Goal: Task Accomplishment & Management: Use online tool/utility

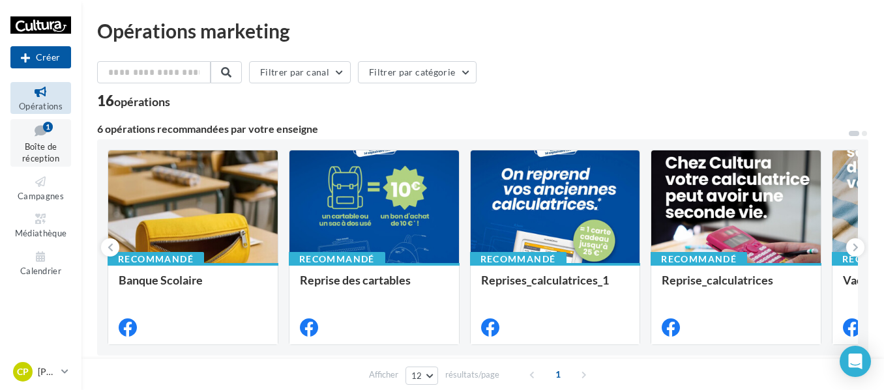
click at [19, 128] on icon at bounding box center [40, 131] width 53 height 18
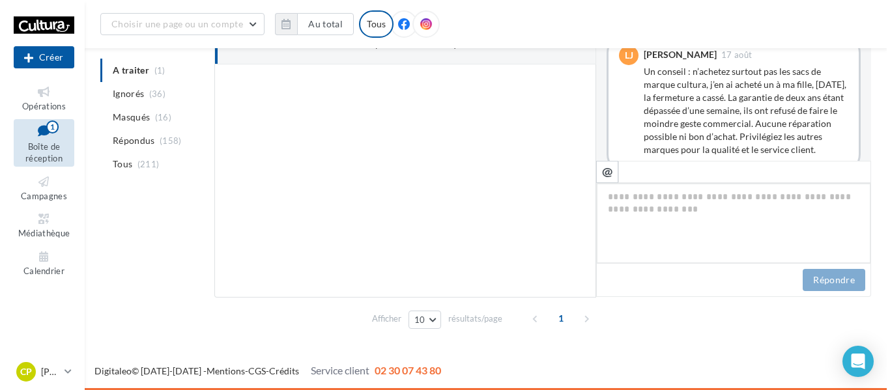
scroll to position [447, 0]
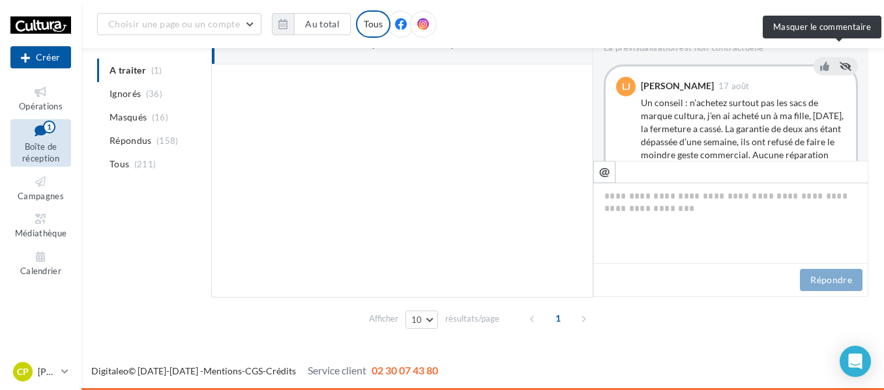
click at [840, 61] on icon at bounding box center [846, 65] width 12 height 9
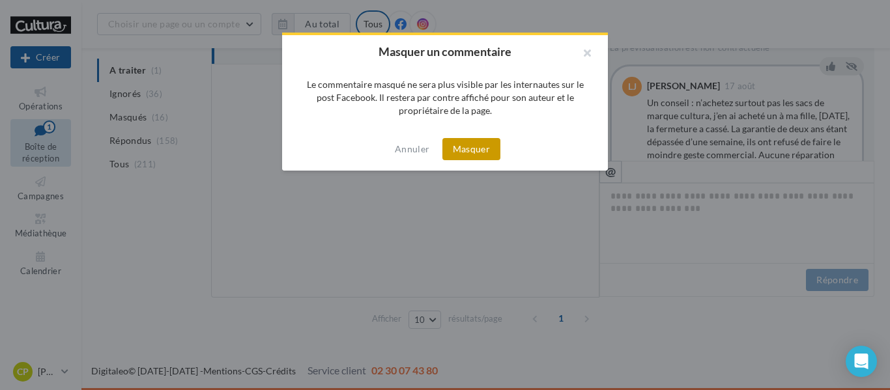
click at [459, 139] on button "Masquer" at bounding box center [472, 149] width 58 height 22
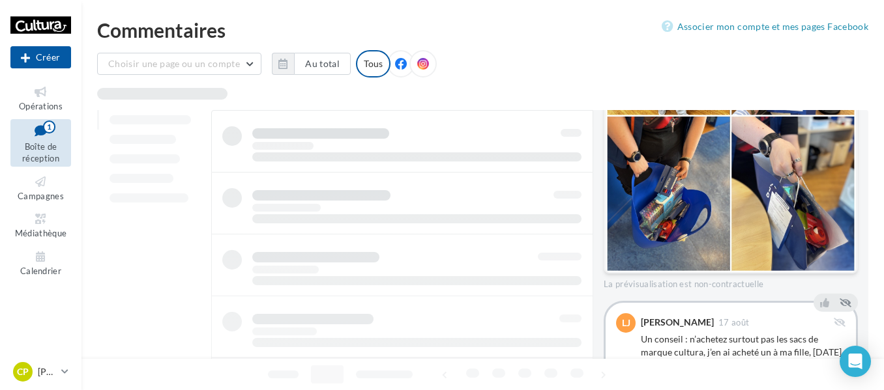
scroll to position [0, 0]
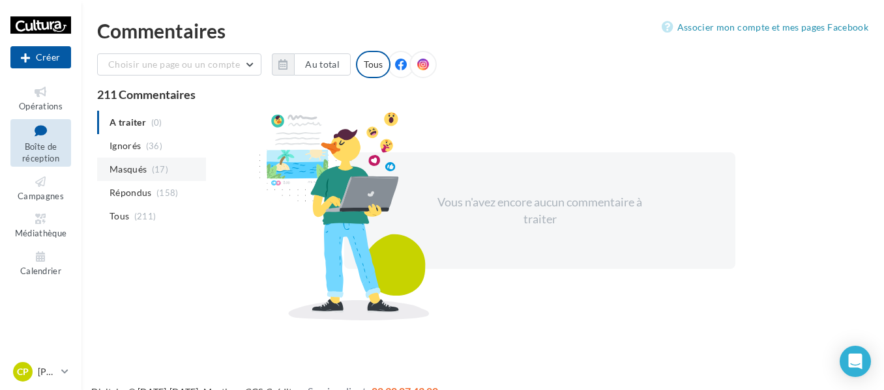
click at [153, 163] on li "Masqués (17)" at bounding box center [151, 169] width 109 height 23
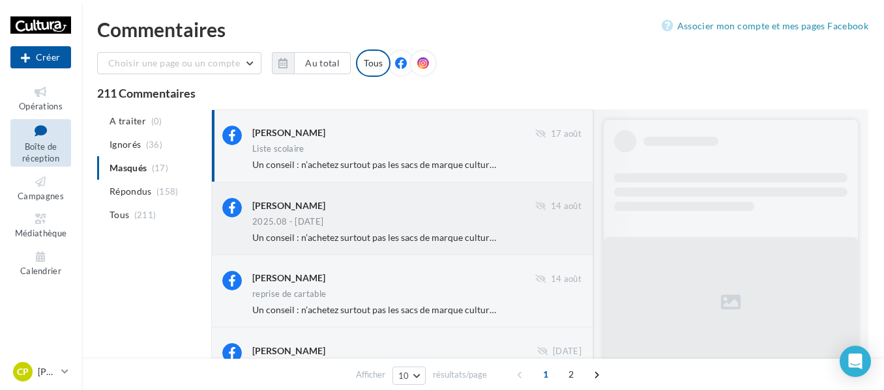
scroll to position [365, 0]
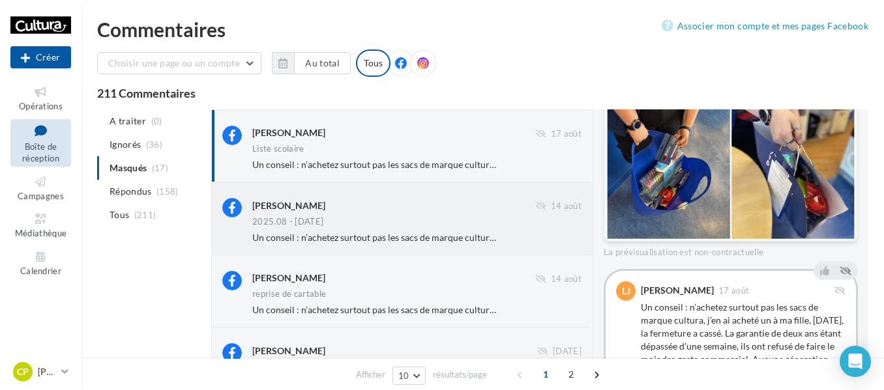
click at [495, 207] on div "Lilie Ju" at bounding box center [393, 205] width 283 height 14
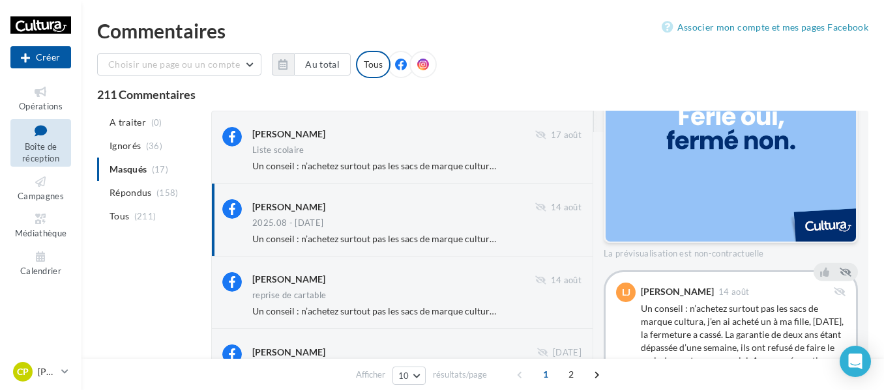
scroll to position [313, 0]
click at [39, 188] on icon at bounding box center [40, 182] width 53 height 15
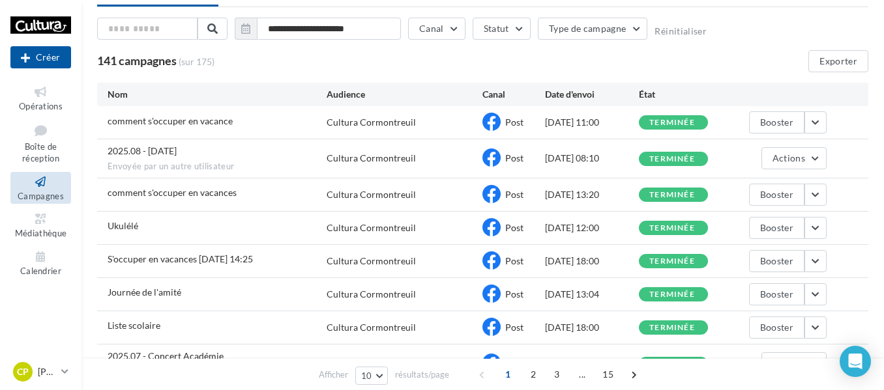
scroll to position [65, 0]
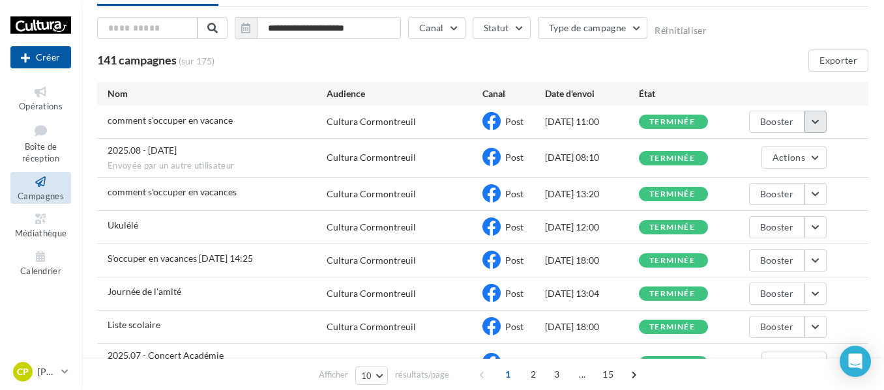
click at [814, 123] on button "button" at bounding box center [815, 122] width 22 height 22
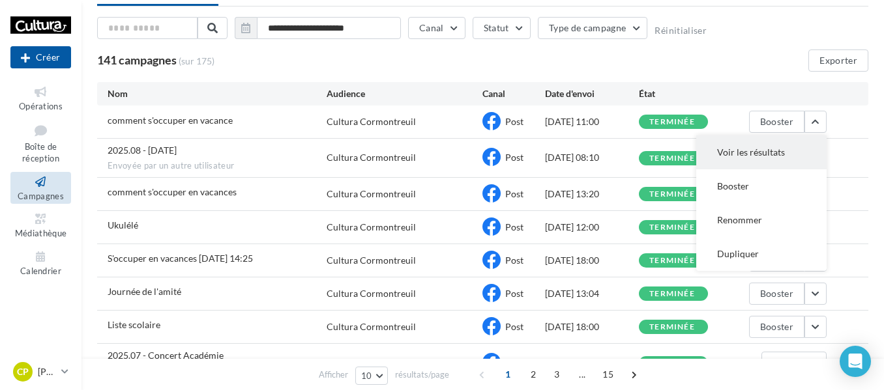
click at [726, 146] on button "Voir les résultats" at bounding box center [761, 153] width 130 height 34
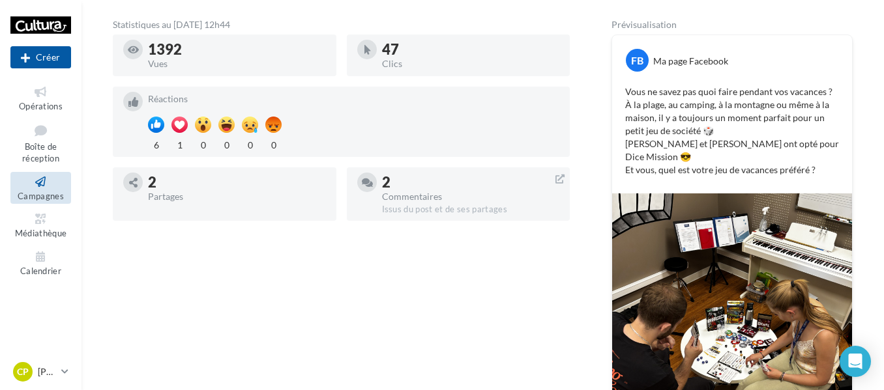
scroll to position [224, 0]
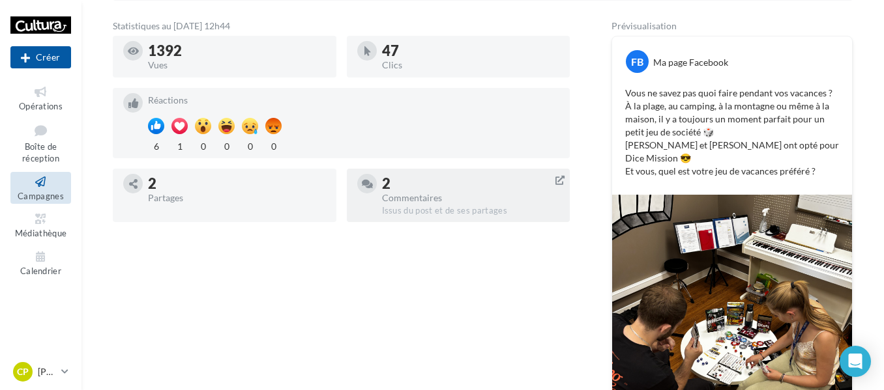
click at [422, 188] on div "2" at bounding box center [471, 184] width 178 height 14
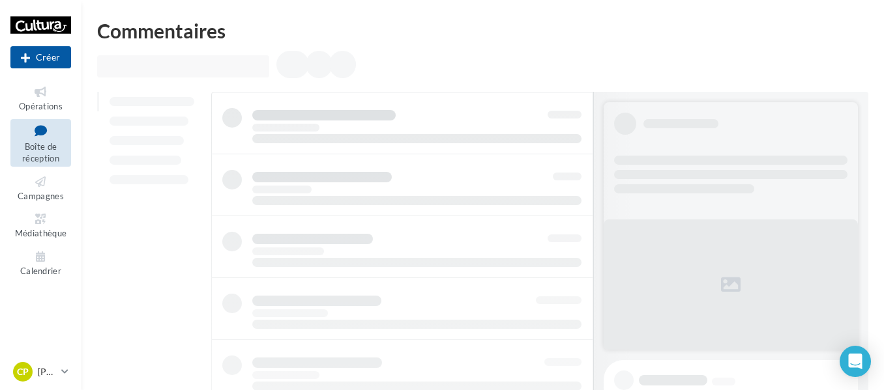
drag, startPoint x: 368, startPoint y: 55, endPoint x: 355, endPoint y: 45, distance: 17.2
click at [366, 46] on div "Commentaires" at bounding box center [482, 369] width 802 height 696
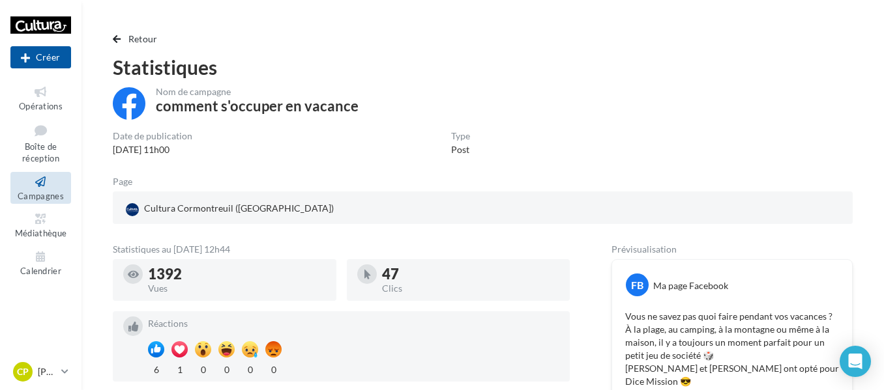
click at [140, 47] on div "Retour Statistiques Nom de campagne comment s'occuper en vacance Date de public…" at bounding box center [482, 393] width 771 height 725
click at [143, 35] on span "Retour" at bounding box center [142, 38] width 29 height 11
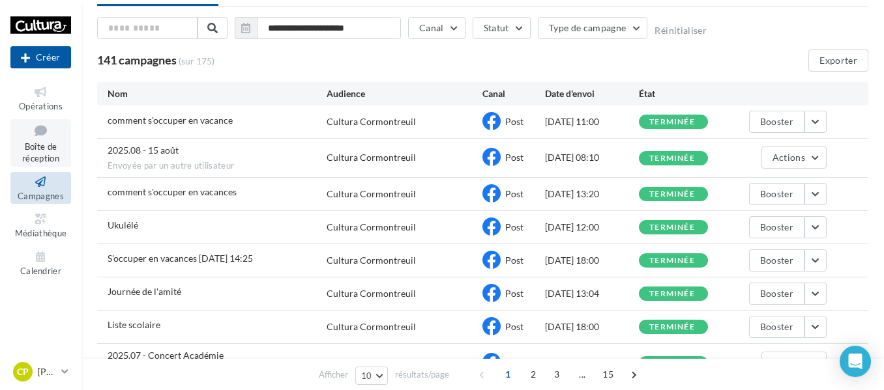
click at [33, 139] on icon at bounding box center [40, 131] width 53 height 18
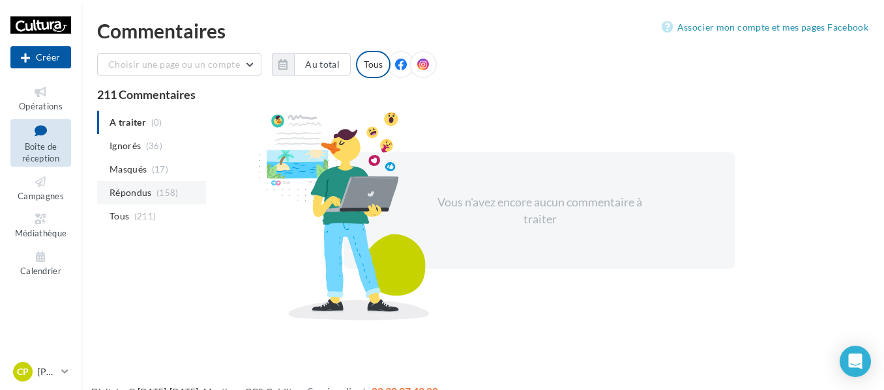
click at [163, 194] on span "(158)" at bounding box center [167, 193] width 22 height 10
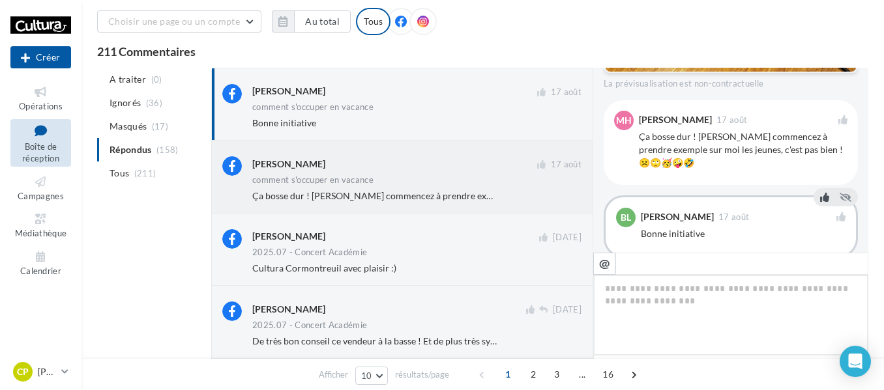
scroll to position [66, 0]
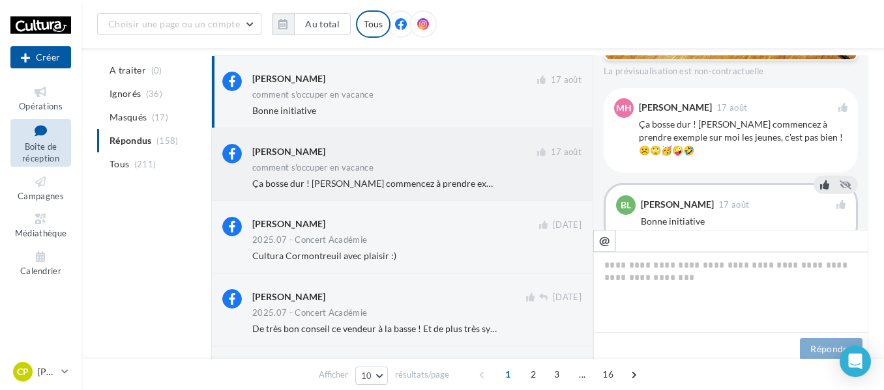
click at [505, 169] on div "comment s'occuper en vacance" at bounding box center [416, 169] width 329 height 11
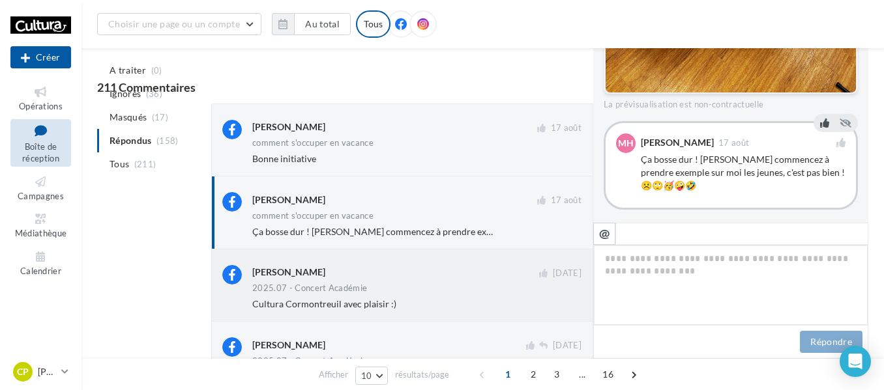
scroll to position [0, 0]
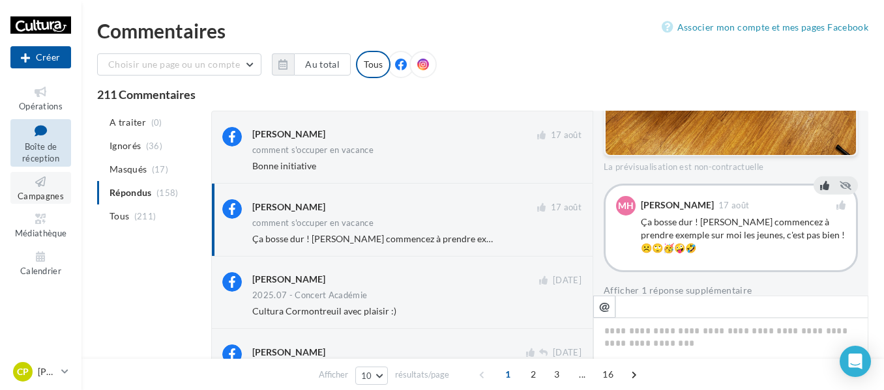
click at [47, 172] on link "Campagnes" at bounding box center [40, 188] width 61 height 32
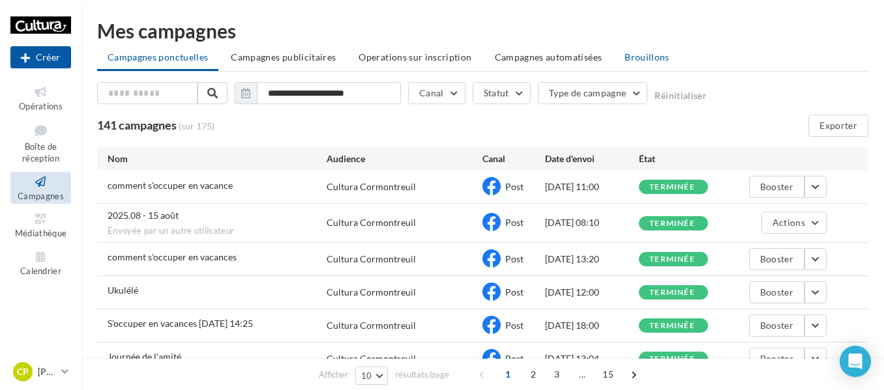
click at [631, 64] on li "Brouillons" at bounding box center [647, 57] width 66 height 23
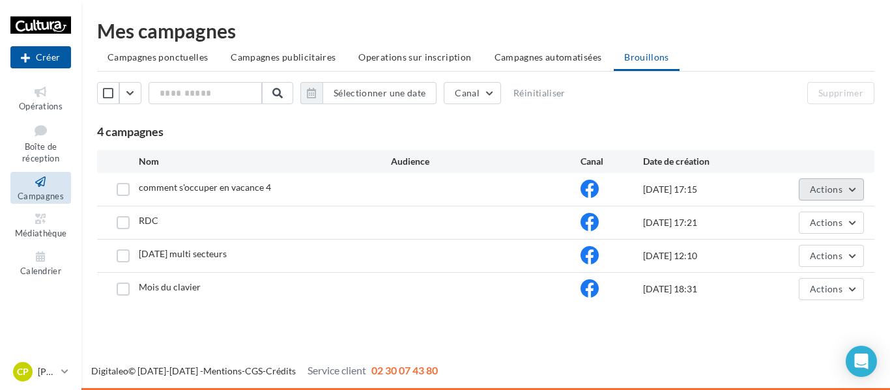
click at [843, 194] on button "Actions" at bounding box center [831, 190] width 65 height 22
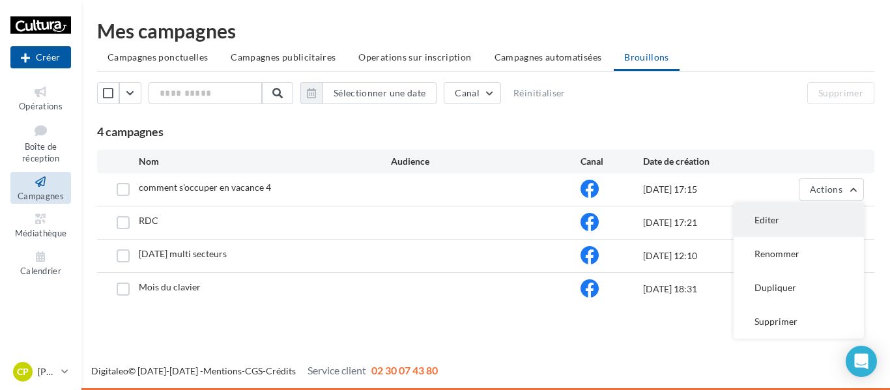
click at [793, 226] on button "Editer" at bounding box center [799, 220] width 130 height 34
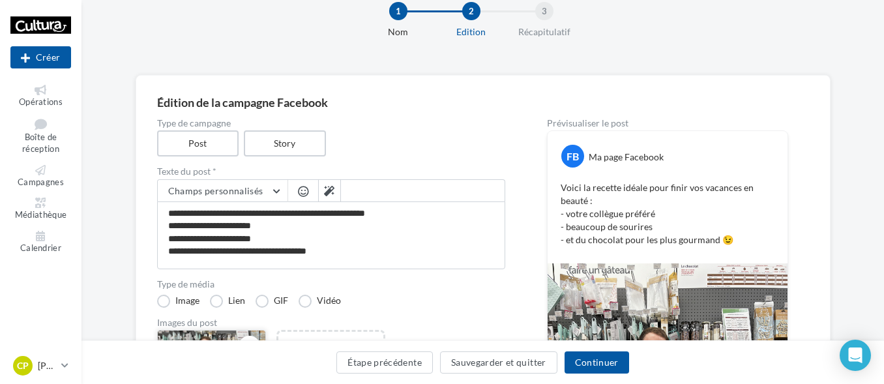
scroll to position [230, 0]
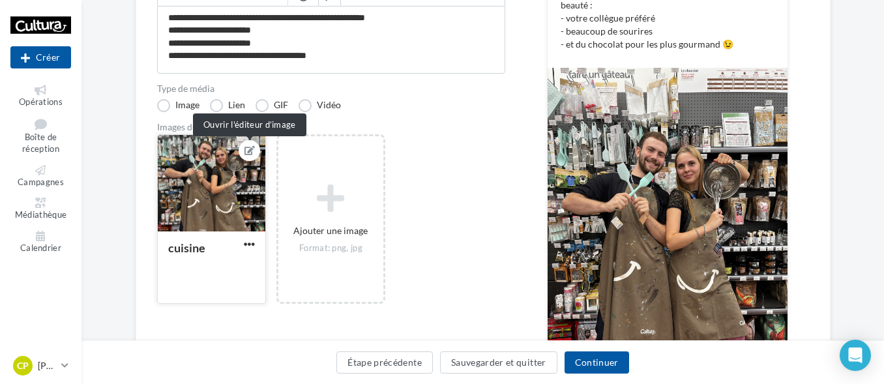
click at [248, 143] on button at bounding box center [249, 151] width 10 height 16
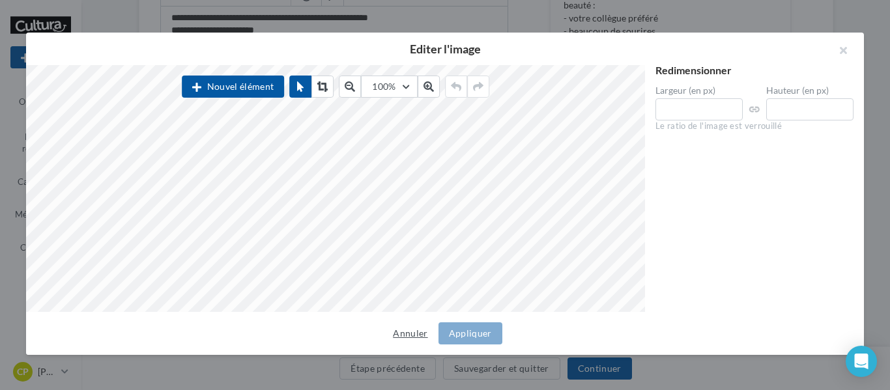
click at [424, 327] on button "Annuler" at bounding box center [410, 334] width 45 height 16
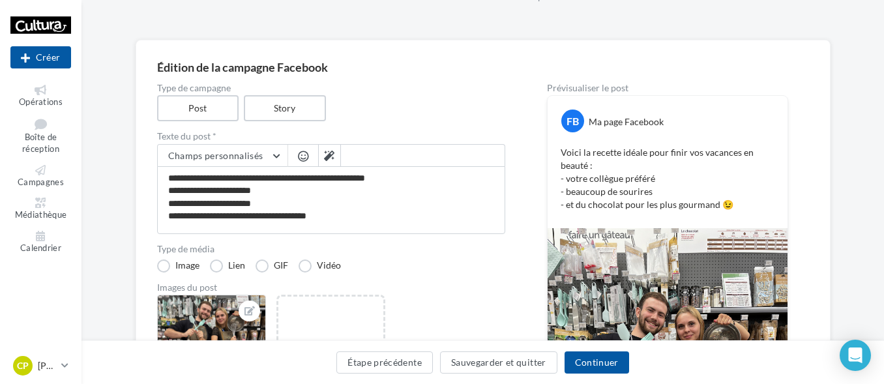
scroll to position [100, 0]
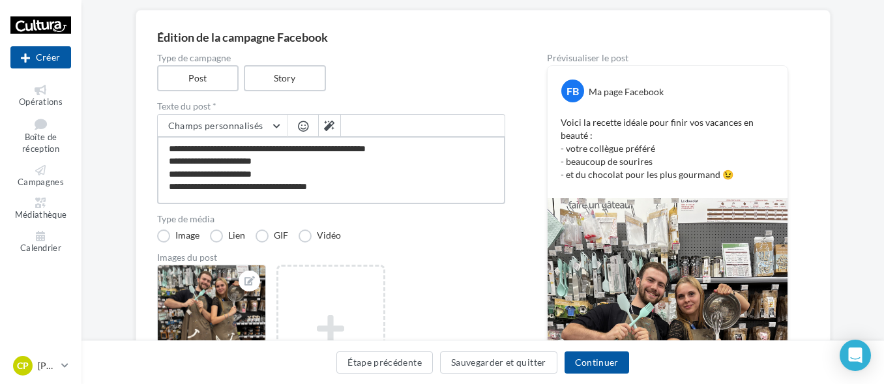
click at [172, 195] on textarea "**********" at bounding box center [331, 170] width 348 height 68
click at [241, 199] on textarea "**********" at bounding box center [331, 170] width 348 height 68
click at [486, 364] on button "Sauvegarder et quitter" at bounding box center [498, 362] width 117 height 22
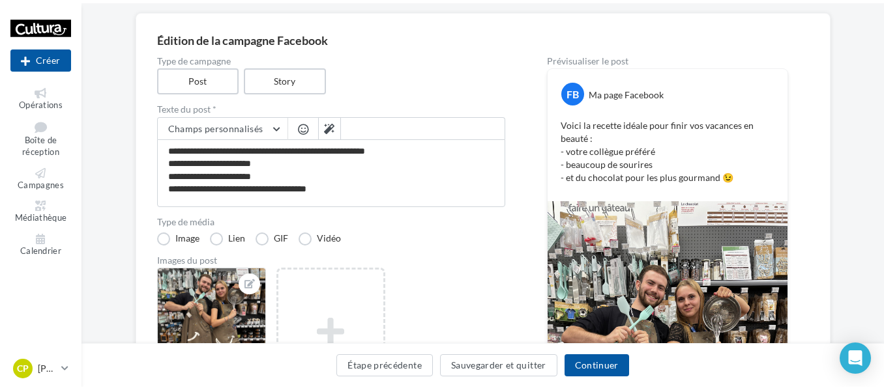
scroll to position [21, 0]
